Goal: Information Seeking & Learning: Find specific fact

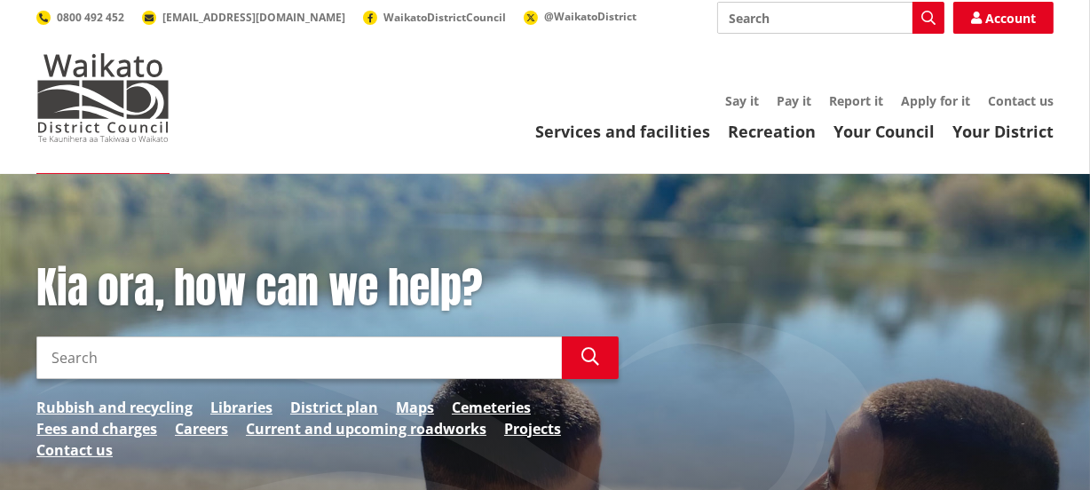
scroll to position [80, 0]
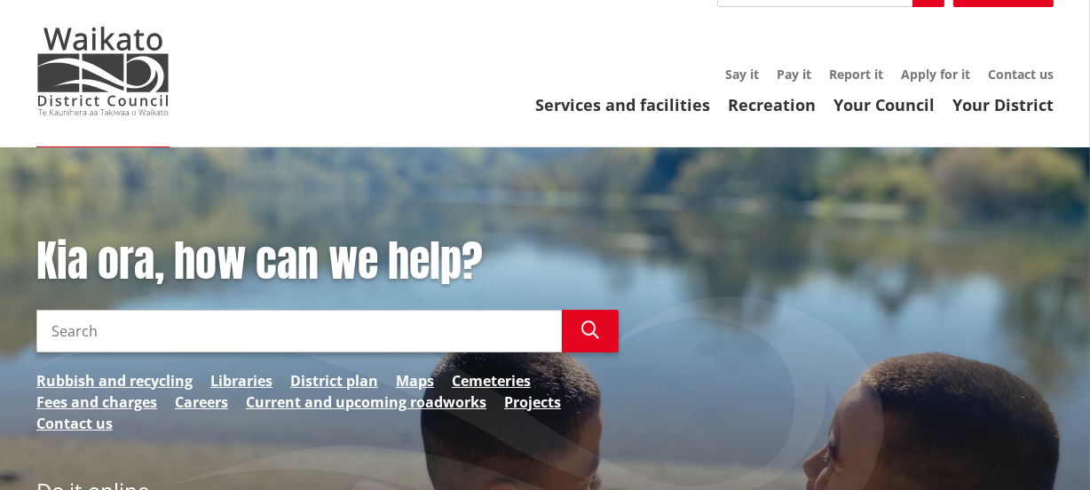
click at [73, 326] on input "Search" at bounding box center [298, 331] width 525 height 43
type input "m"
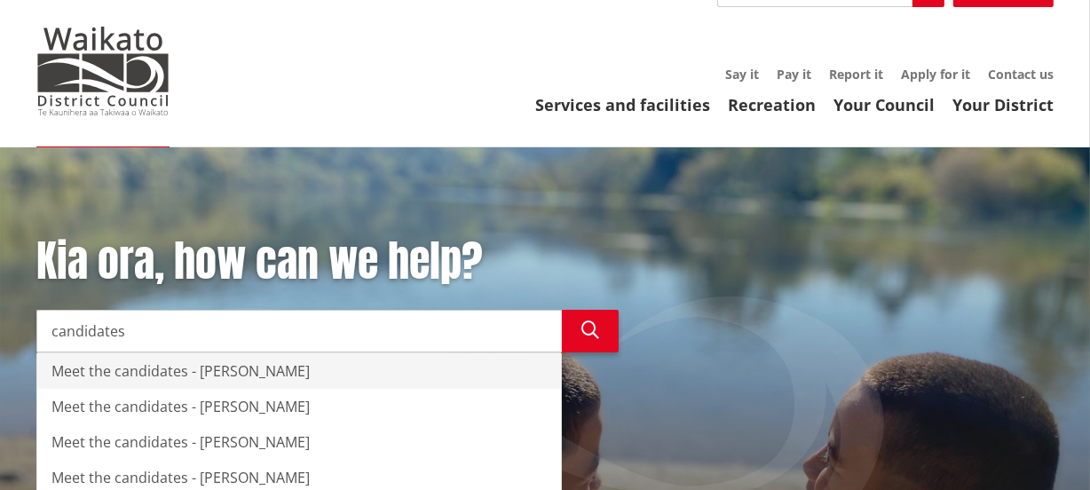
click at [163, 365] on div "Meet the candidates - [PERSON_NAME]" at bounding box center [298, 370] width 523 height 35
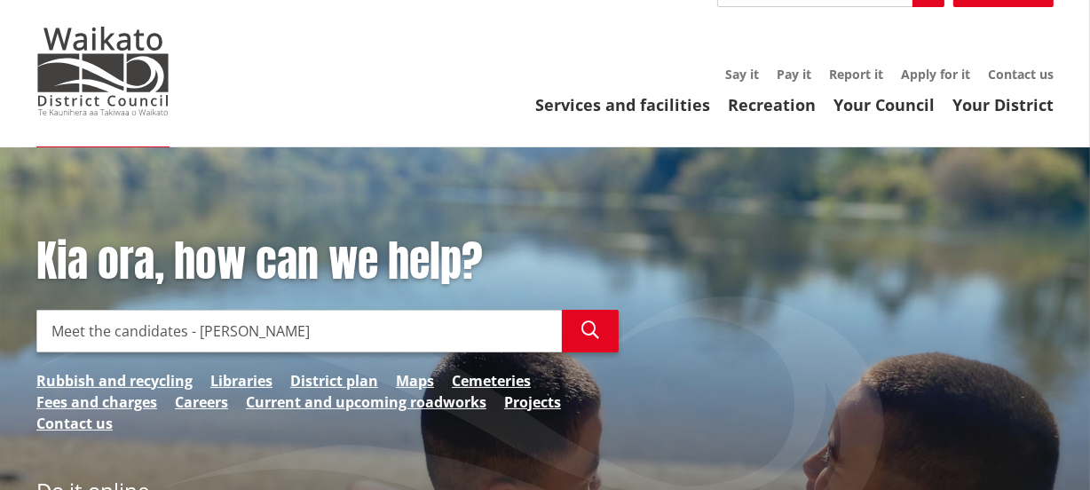
type input "Meet the candidates - [PERSON_NAME]"
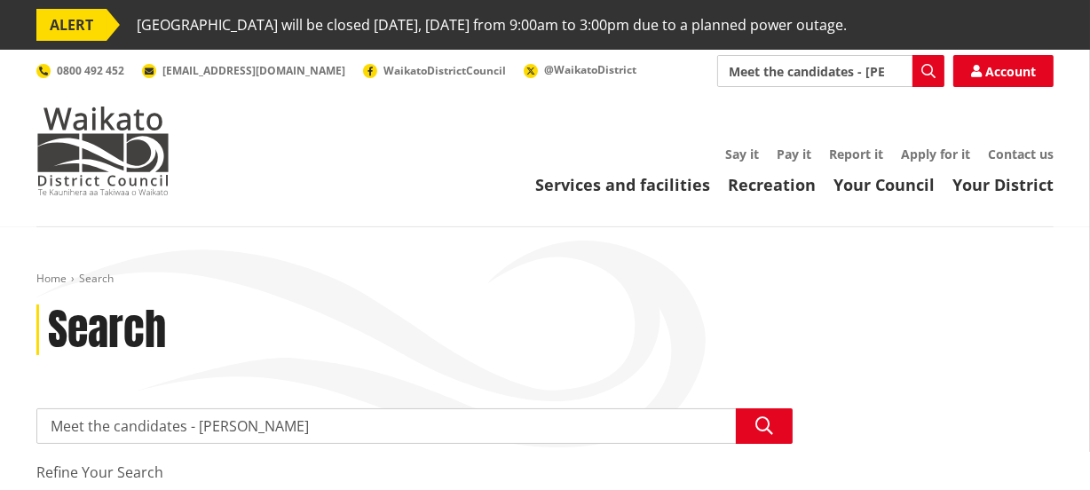
click at [256, 432] on input "Meet the candidates - [PERSON_NAME]" at bounding box center [414, 425] width 756 height 35
type input "Meet the candidates"
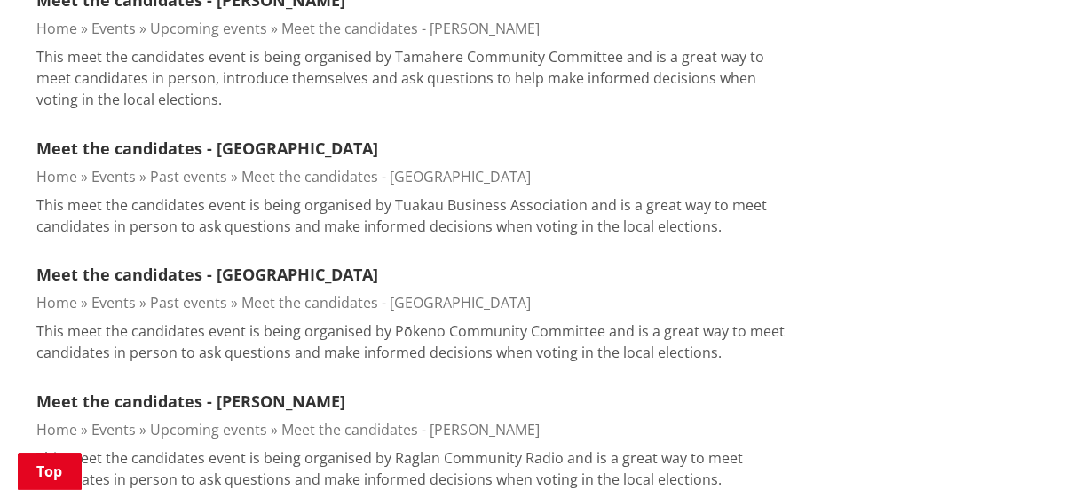
scroll to position [1613, 0]
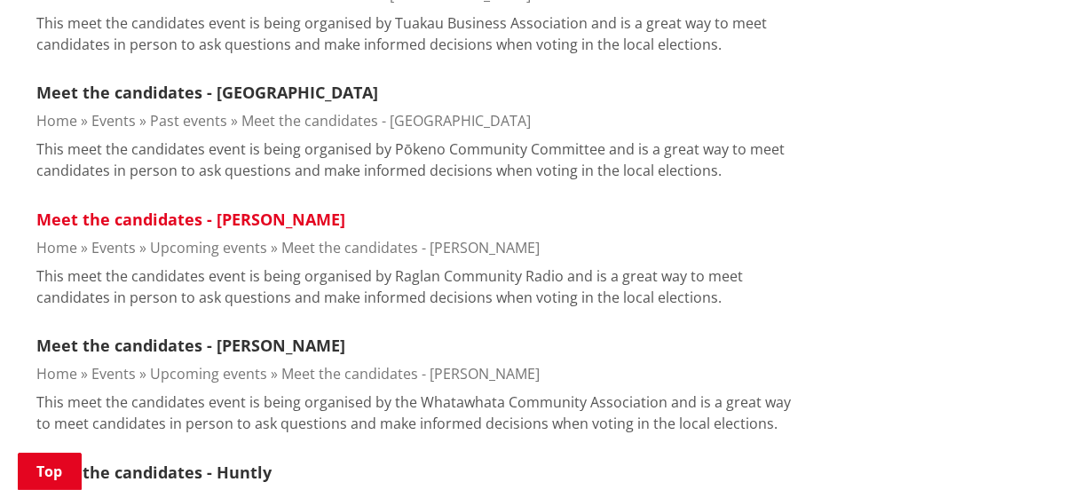
click at [193, 208] on link "Meet the candidates - [PERSON_NAME]" at bounding box center [190, 218] width 309 height 21
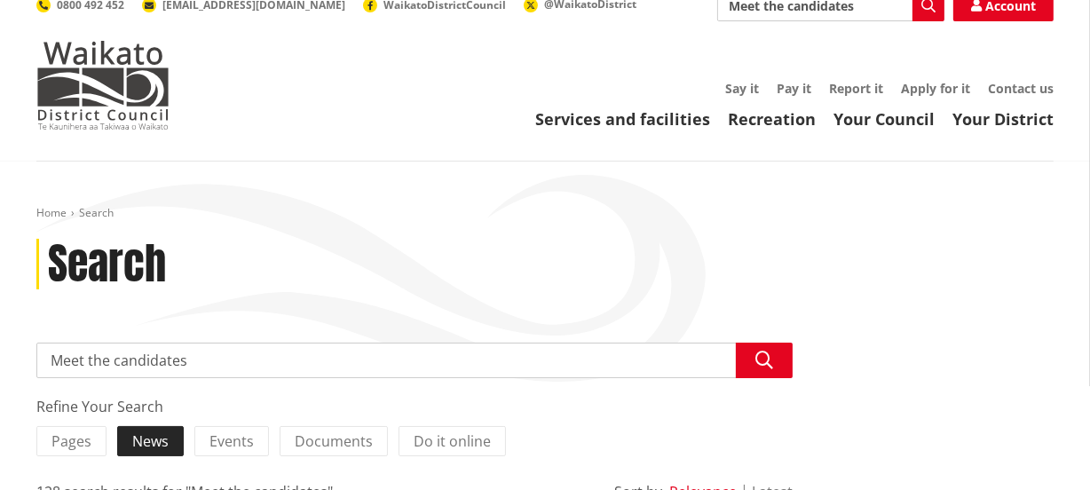
scroll to position [161, 0]
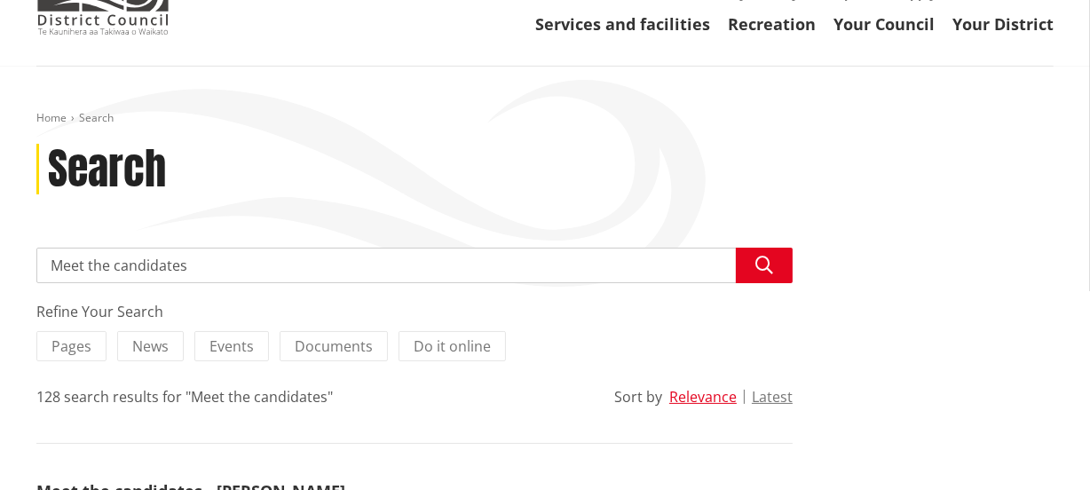
drag, startPoint x: 202, startPoint y: 269, endPoint x: 0, endPoint y: 276, distance: 202.4
type input "2025 candidates"
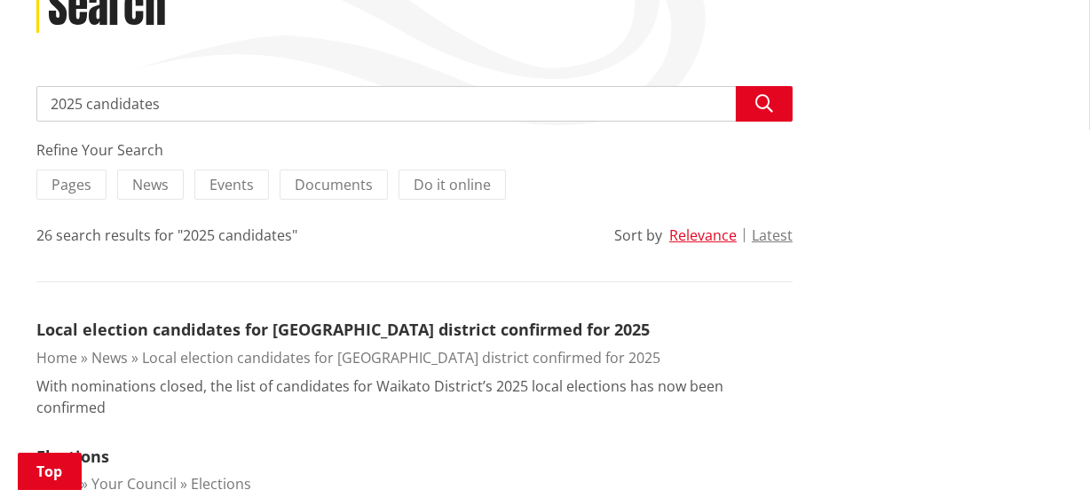
scroll to position [403, 0]
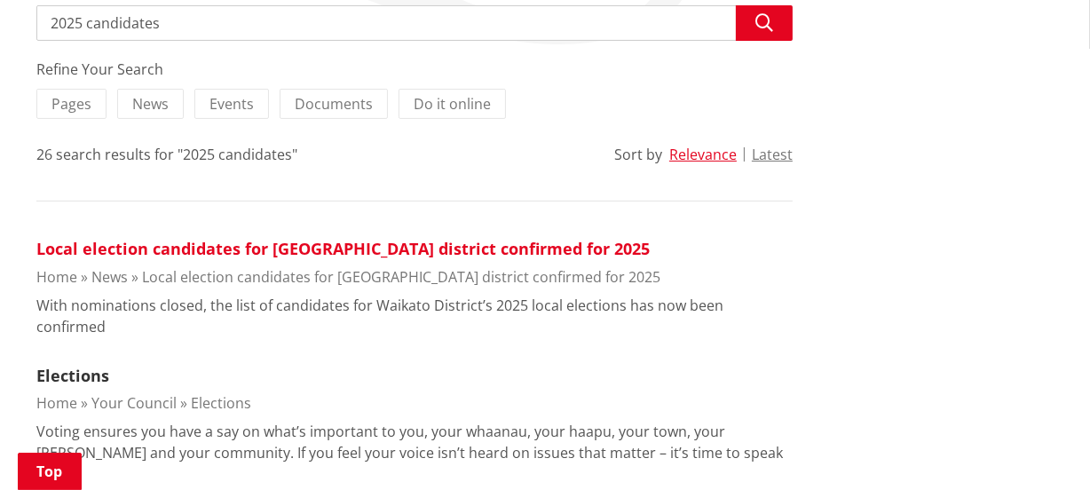
click at [258, 248] on link "Local election candidates for Waikato district confirmed for 2025" at bounding box center [342, 248] width 613 height 21
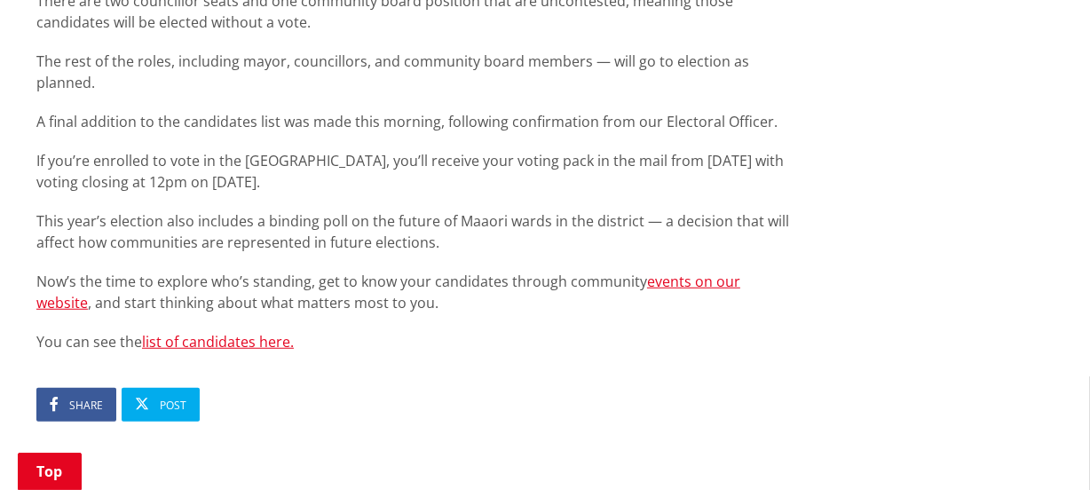
scroll to position [1209, 0]
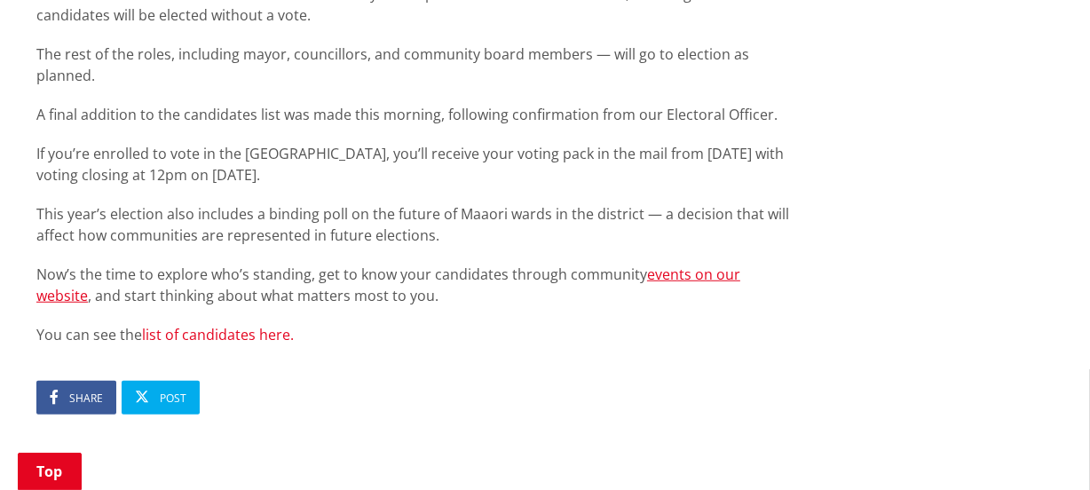
click at [224, 325] on link "list of candidates here." at bounding box center [218, 335] width 152 height 20
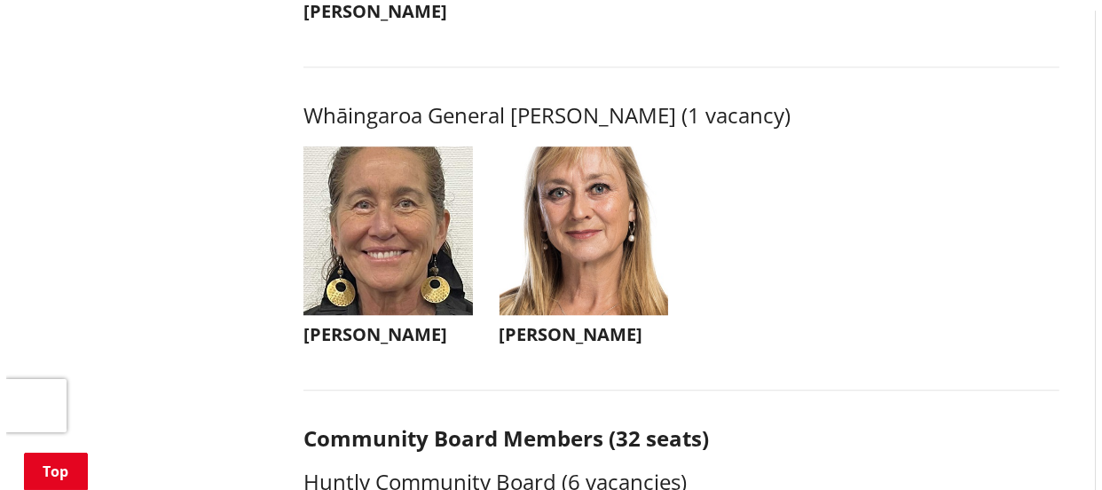
scroll to position [4275, 0]
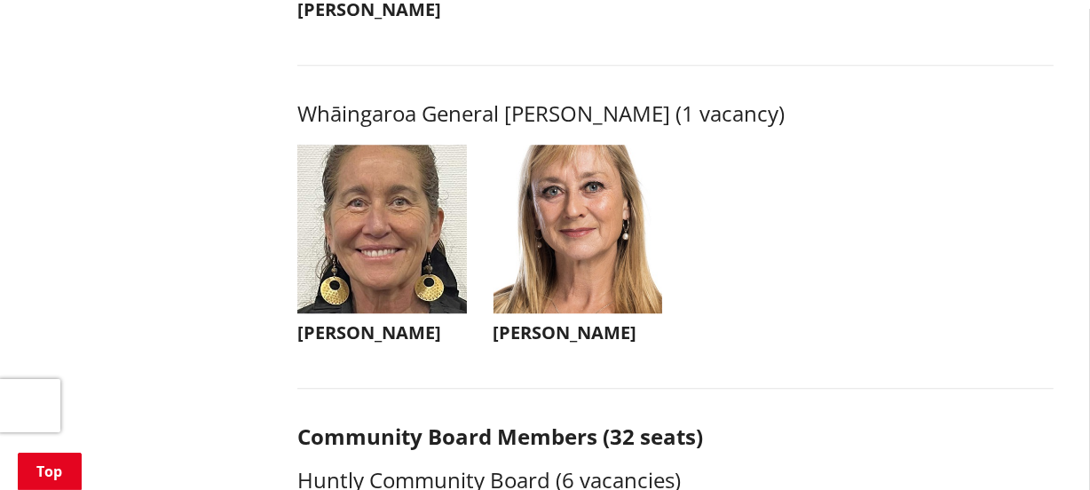
click at [591, 259] on img "button" at bounding box center [577, 229] width 169 height 169
